Goal: Complete application form

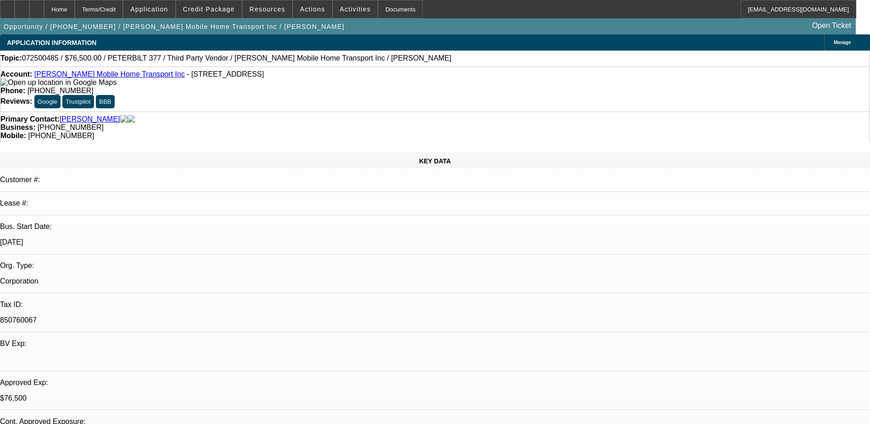
select select "0"
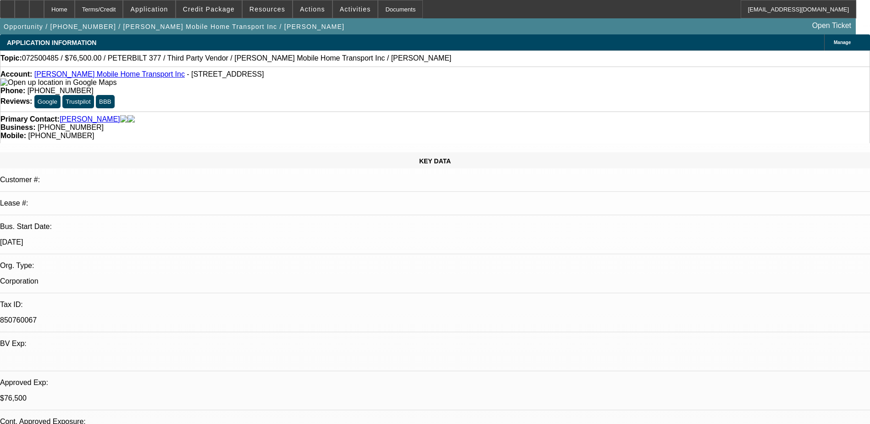
select select "0"
select select "0.1"
select select "2"
select select "0"
select select "0.1"
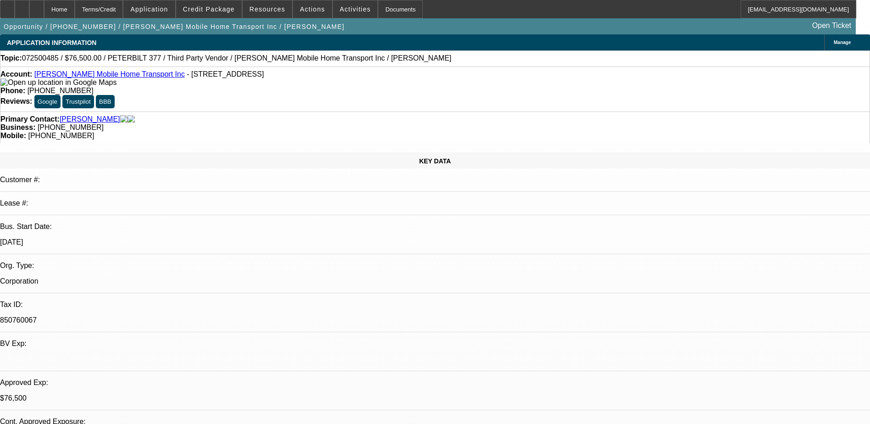
select select "2"
select select "0"
select select "1"
select select "6"
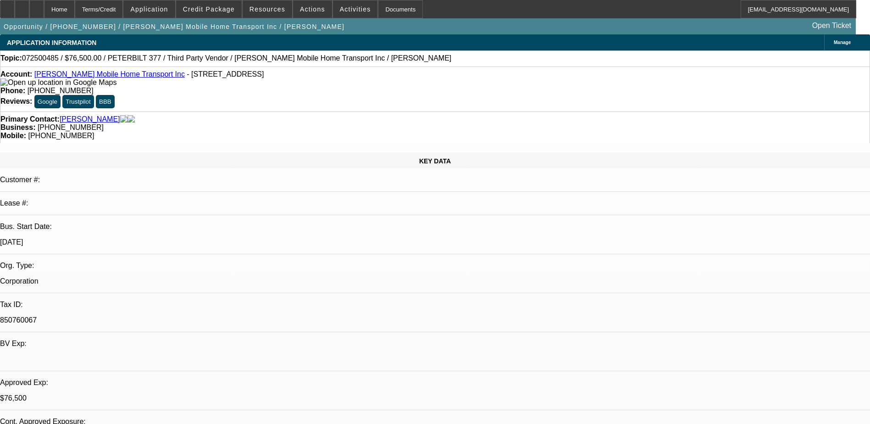
select select "1"
select select "6"
select select "1"
select select "2"
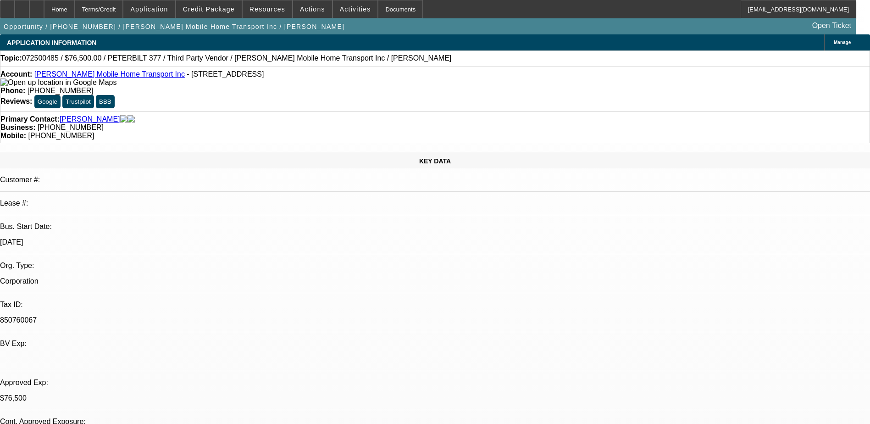
select select "6"
select select "1"
select select "2"
select select "6"
